Goal: Task Accomplishment & Management: Manage account settings

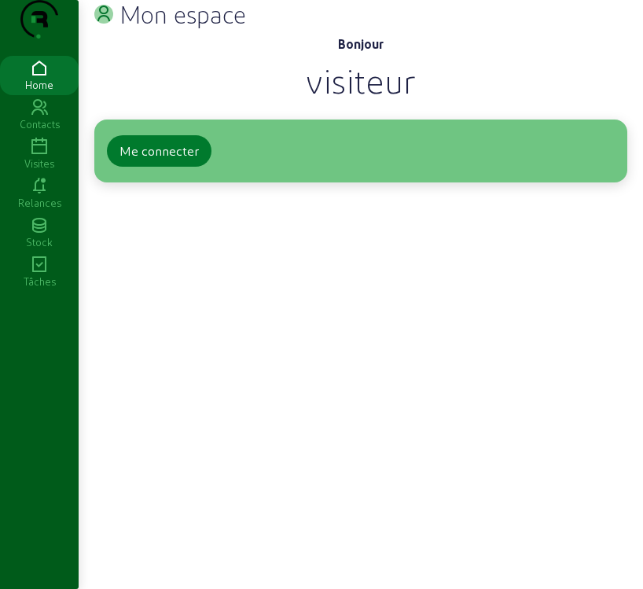
click at [172, 160] on div "Me connecter" at bounding box center [159, 151] width 79 height 19
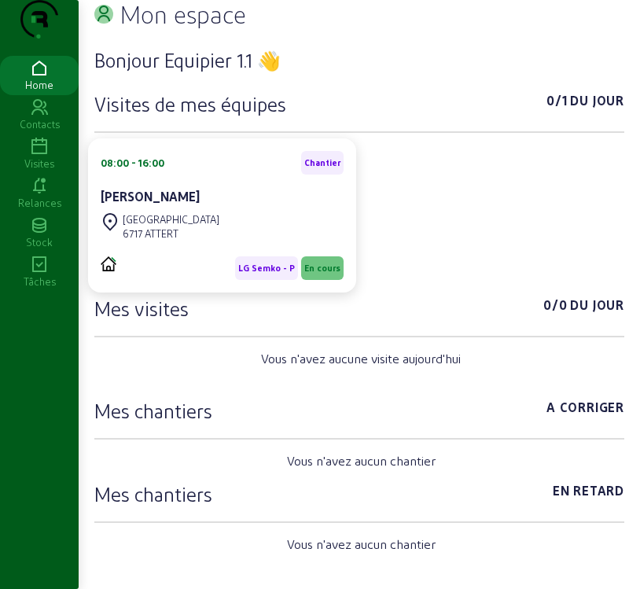
click at [43, 156] on icon at bounding box center [39, 147] width 79 height 19
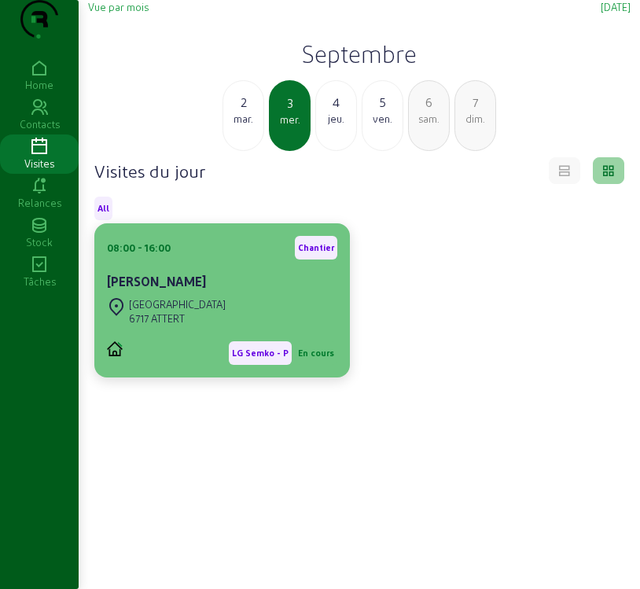
click at [257, 291] on div "[PERSON_NAME]" at bounding box center [222, 281] width 230 height 19
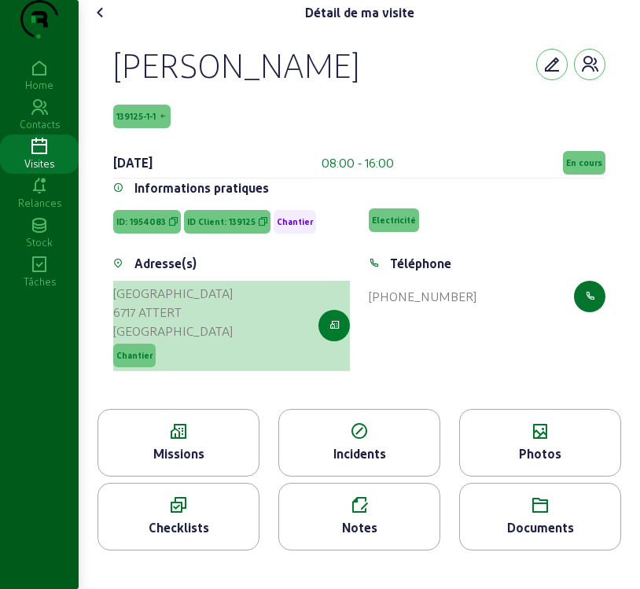
click at [337, 333] on icon "button" at bounding box center [334, 325] width 10 height 14
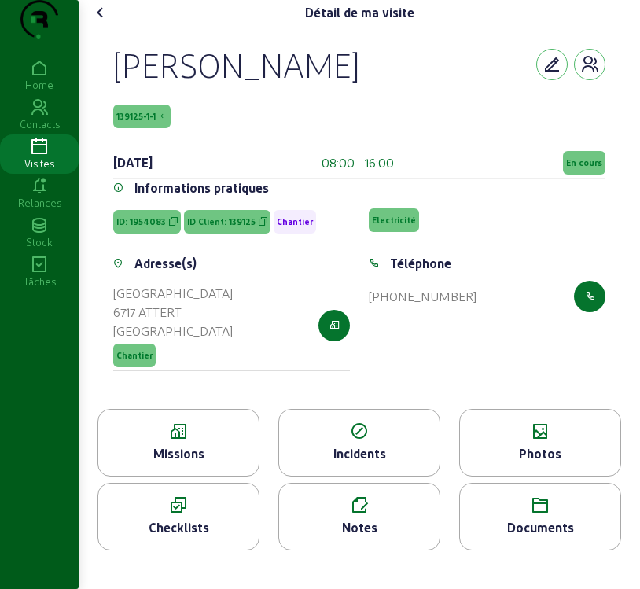
click at [214, 515] on icon at bounding box center [178, 505] width 160 height 19
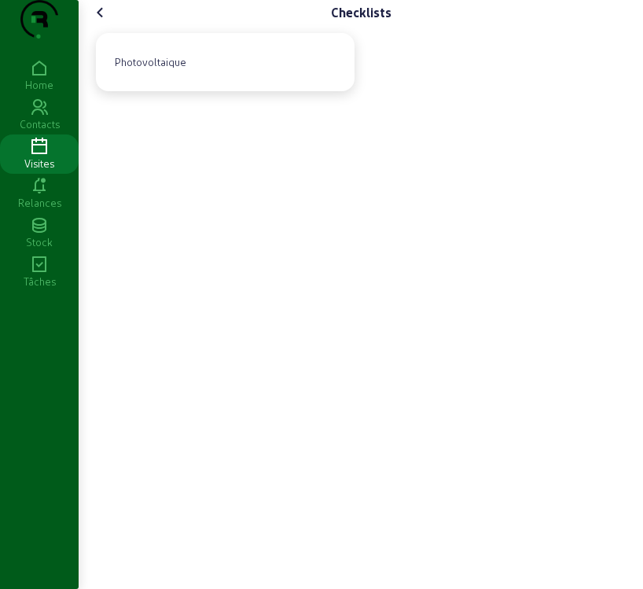
click at [102, 22] on icon at bounding box center [100, 12] width 19 height 19
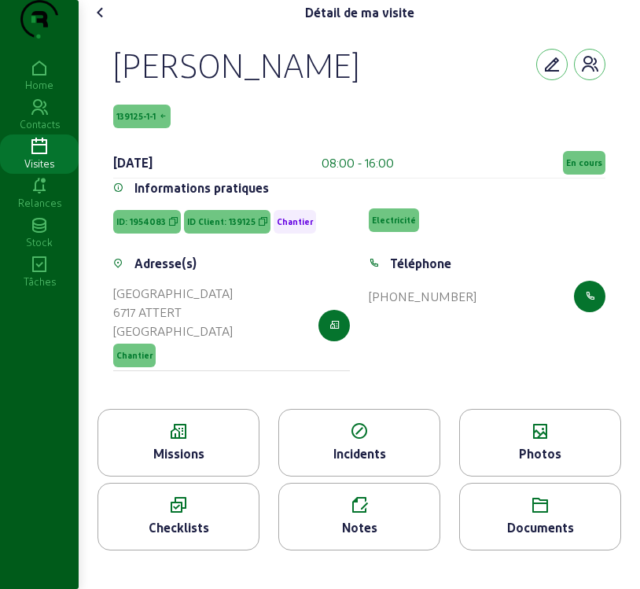
click at [209, 463] on div "Missions" at bounding box center [178, 453] width 160 height 19
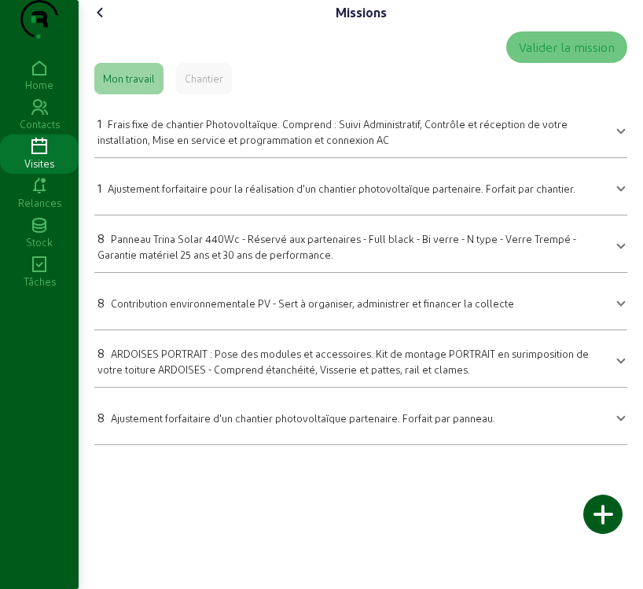
click at [106, 22] on icon at bounding box center [100, 12] width 19 height 19
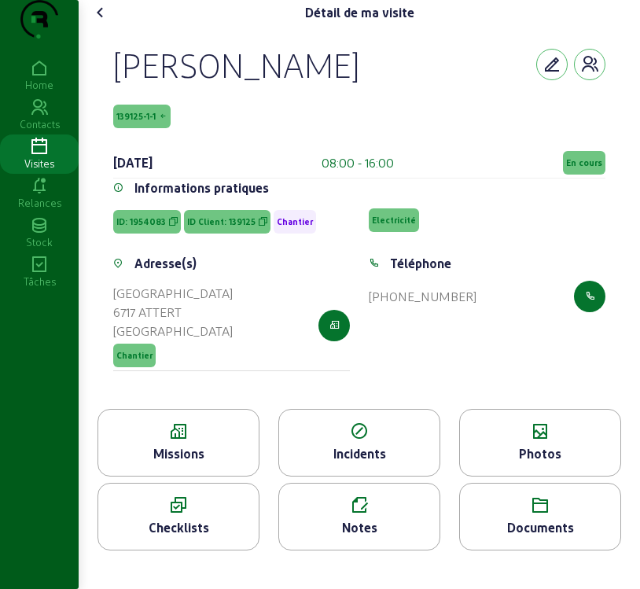
click at [360, 537] on div "Notes" at bounding box center [359, 527] width 160 height 19
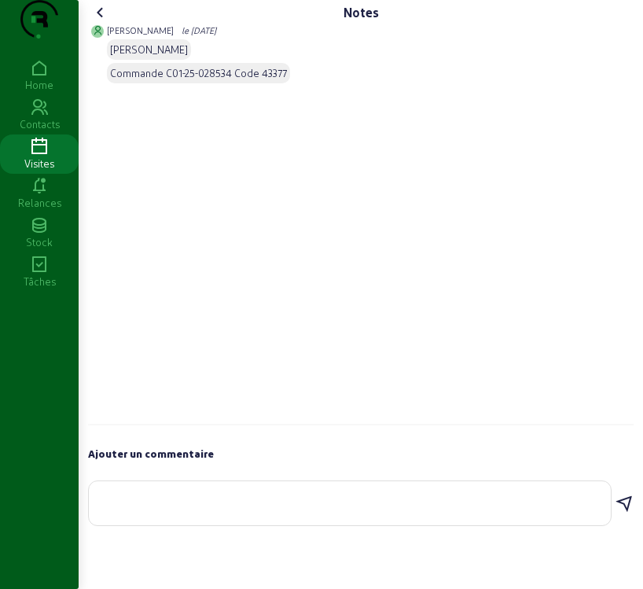
click at [144, 518] on div at bounding box center [349, 503] width 497 height 44
drag, startPoint x: 144, startPoint y: 518, endPoint x: 160, endPoint y: 526, distance: 17.6
click at [144, 520] on div at bounding box center [349, 503] width 497 height 44
